Goal: Obtain resource: Download file/media

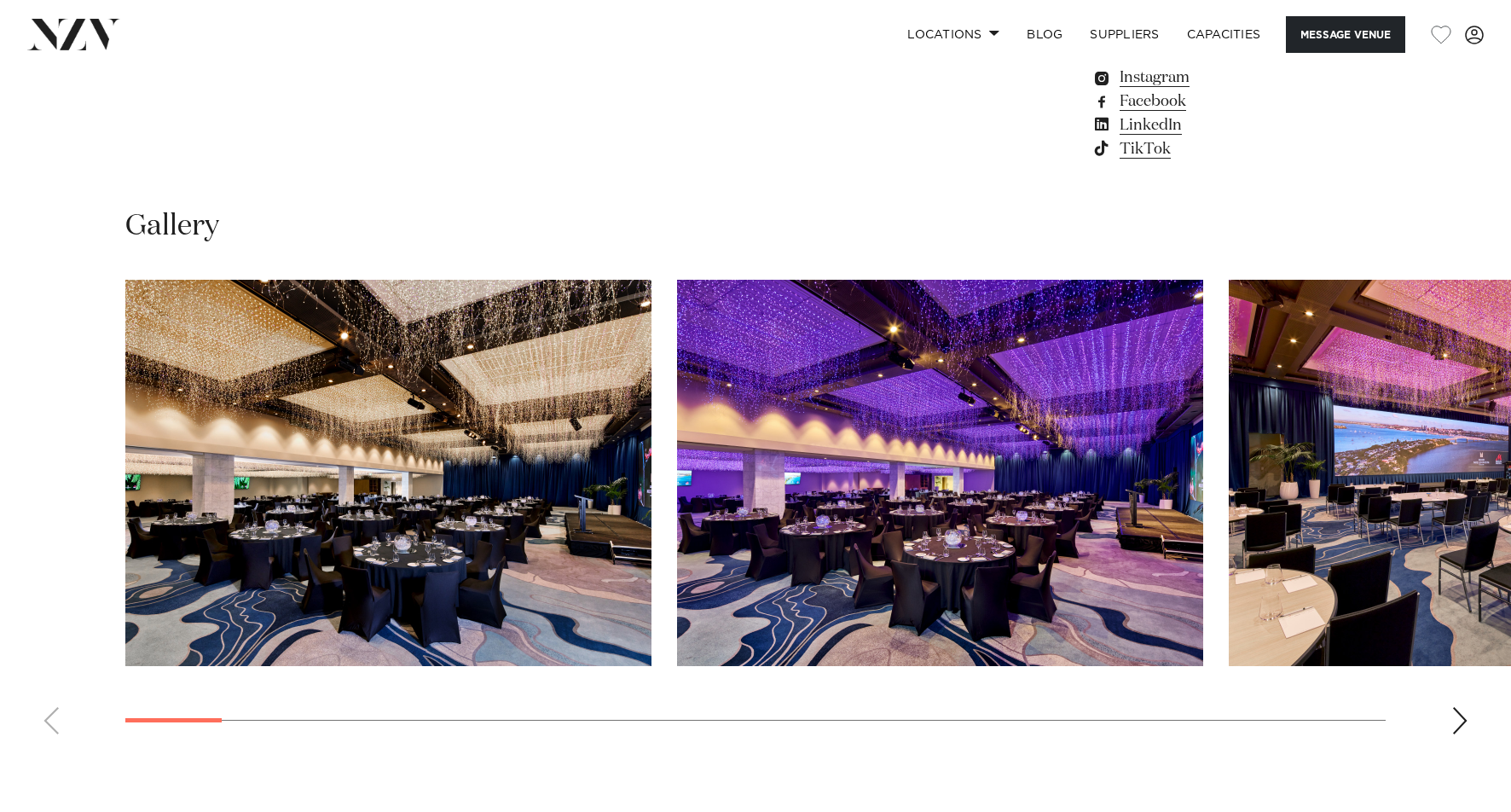
scroll to position [1620, 0]
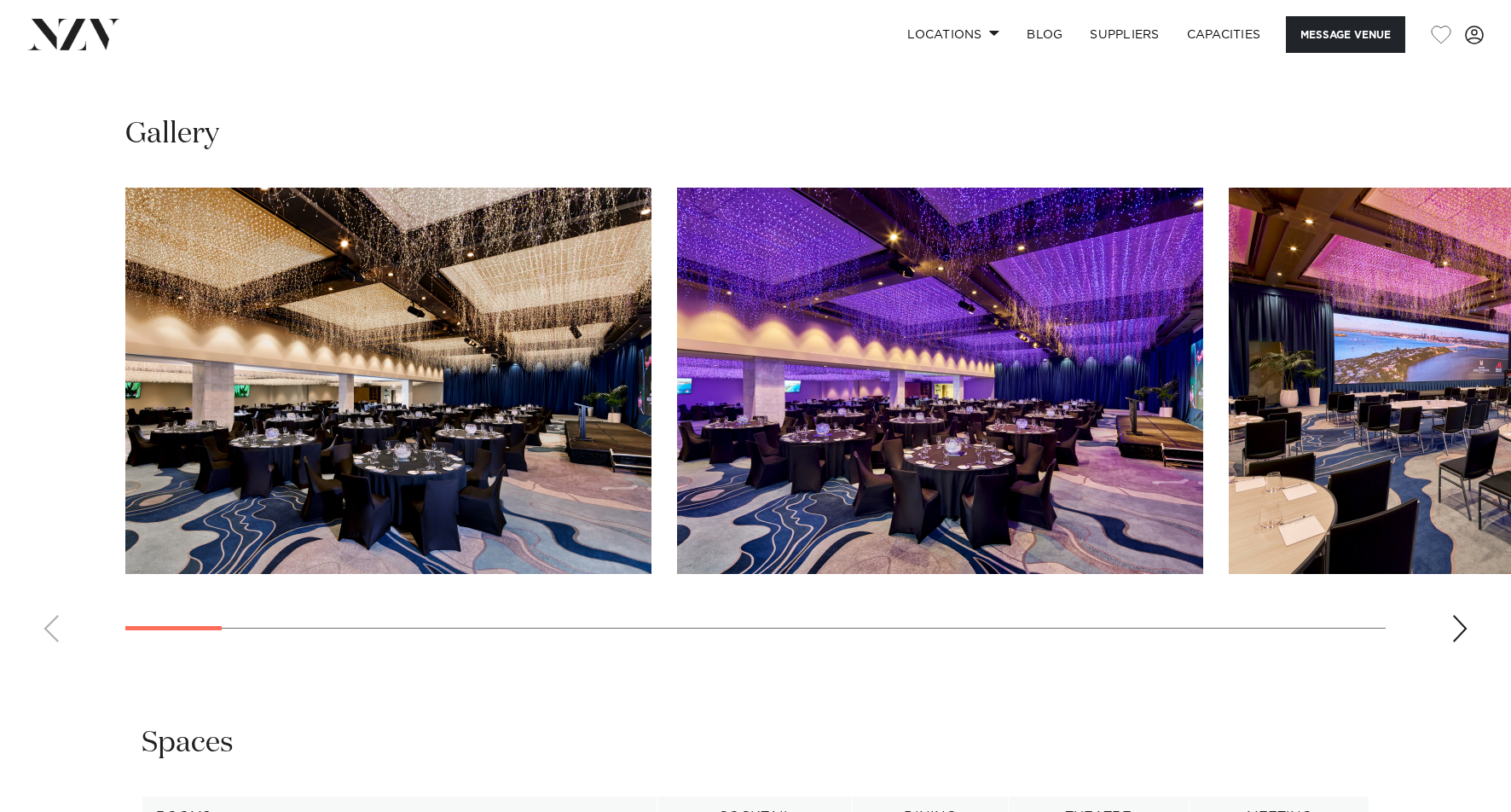
click at [474, 395] on img "1 / 30" at bounding box center [388, 380] width 526 height 386
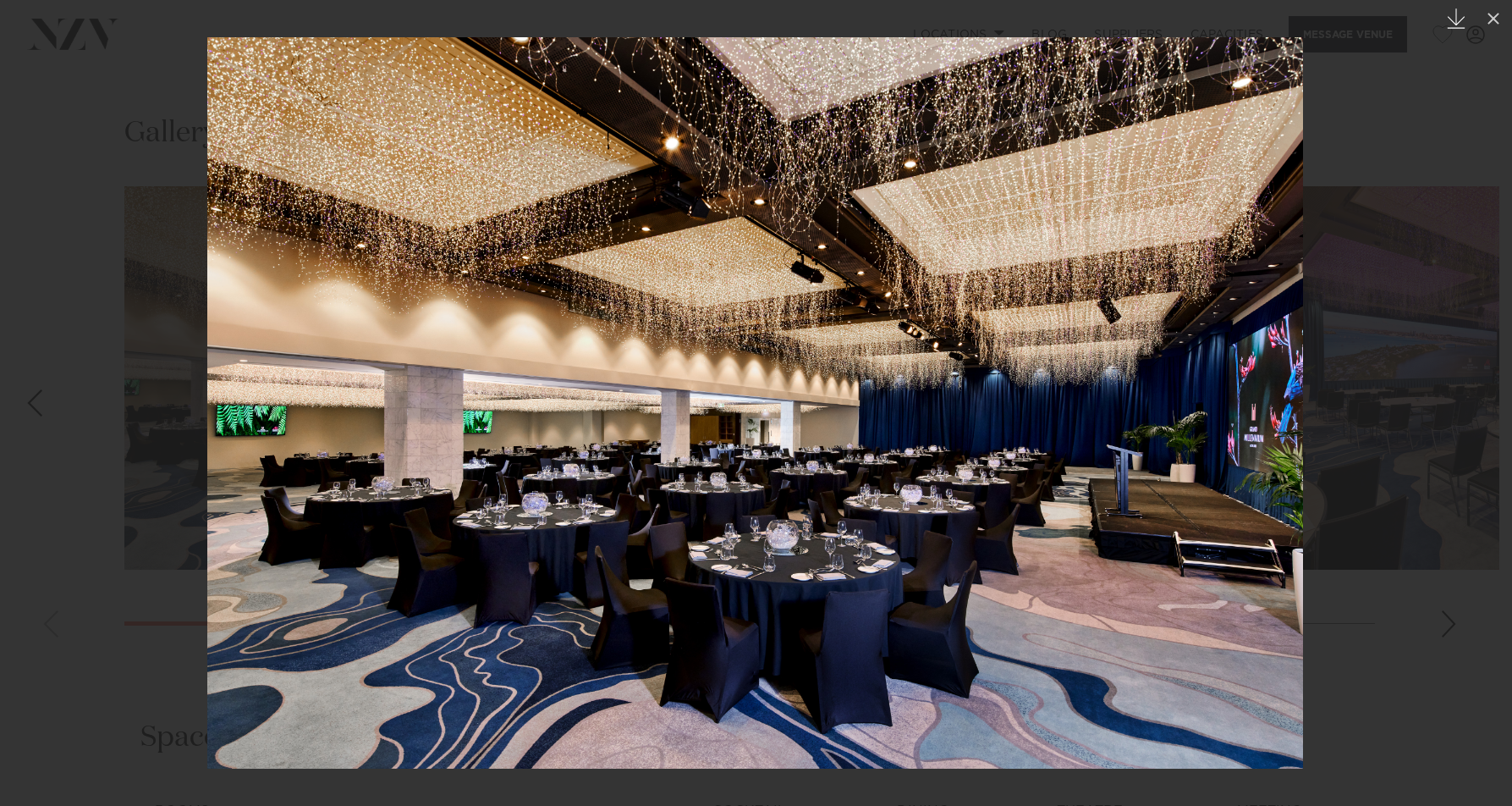
click at [1458, 18] on icon "Created with Sketch." at bounding box center [1456, 18] width 20 height 20
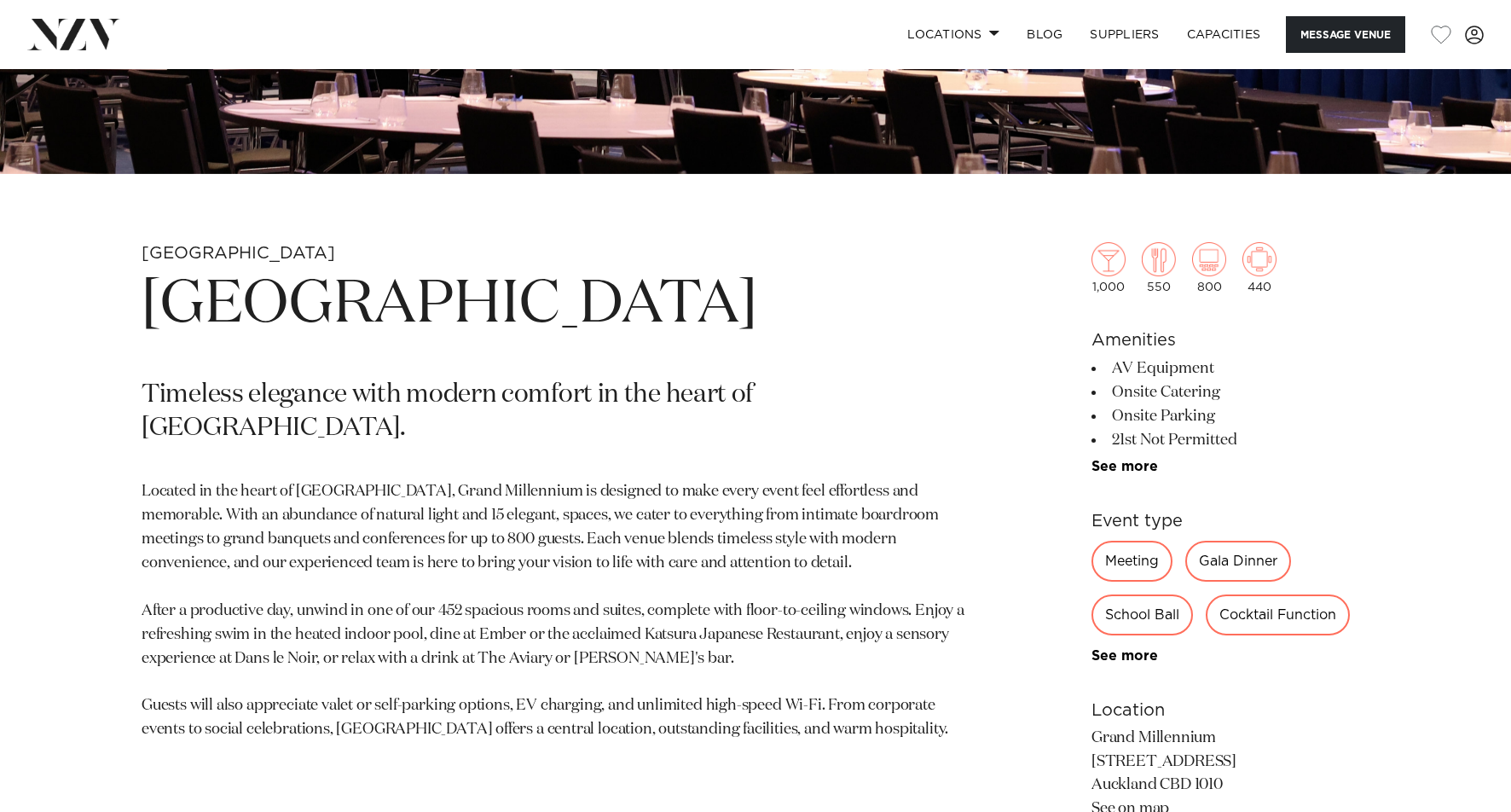
scroll to position [853, 0]
